Goal: Find specific page/section: Find specific page/section

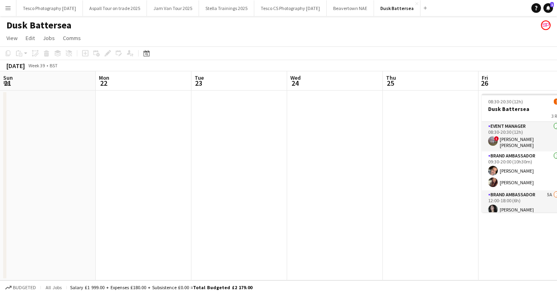
scroll to position [0, 314]
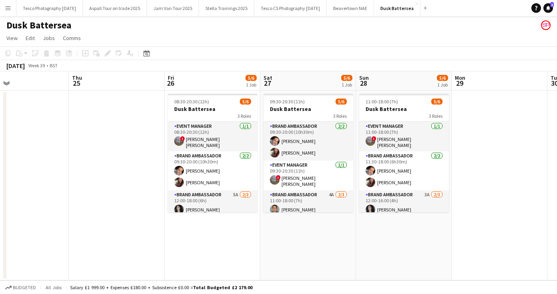
click at [6, 7] on app-icon "Menu" at bounding box center [8, 8] width 6 height 6
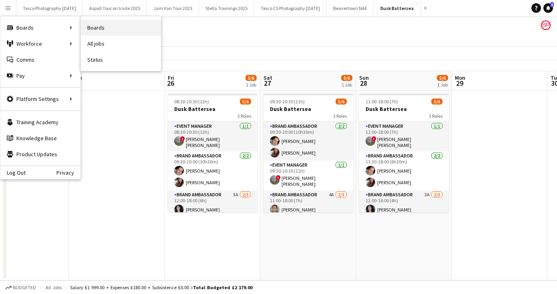
click at [97, 29] on link "Boards" at bounding box center [121, 28] width 80 height 16
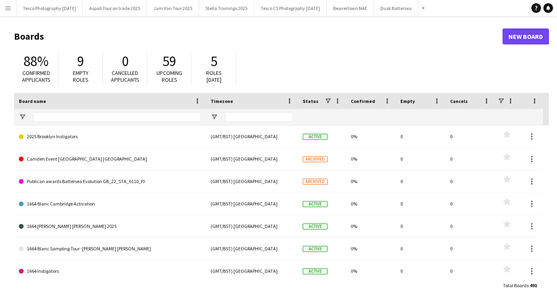
type input "****"
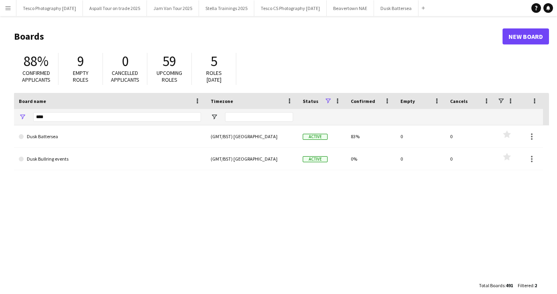
click at [44, 117] on body "Menu Boards Boards Boards All jobs Status Workforce Workforce My Workforce Recr…" at bounding box center [278, 152] width 557 height 305
drag, startPoint x: 53, startPoint y: 116, endPoint x: -4, endPoint y: 116, distance: 56.9
click at [0, 116] on html "Menu Boards Boards Boards All jobs Status Workforce Workforce My Workforce Recr…" at bounding box center [278, 152] width 557 height 305
